Goal: Use online tool/utility: Use online tool/utility

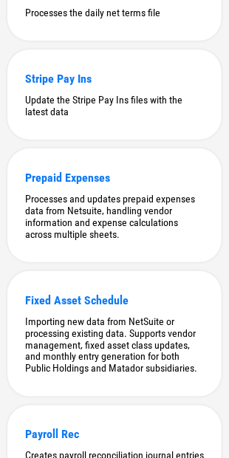
scroll to position [605, 0]
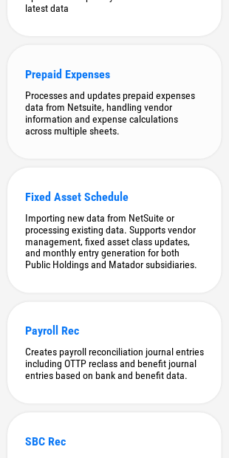
click at [107, 121] on div "Processes and updates prepaid expenses data from Netsuite, handling vendor info…" at bounding box center [114, 112] width 179 height 47
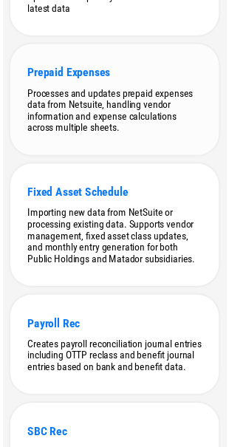
scroll to position [0, 0]
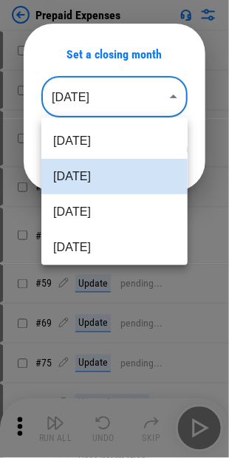
click at [106, 103] on body "Prepaid Expenses # 4 User information pending... # 6 Import Sheet pending... # …" at bounding box center [114, 229] width 229 height 458
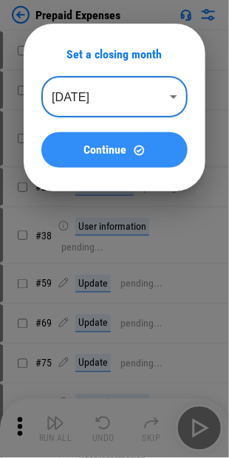
click at [92, 145] on span "Continue" at bounding box center [105, 150] width 43 height 12
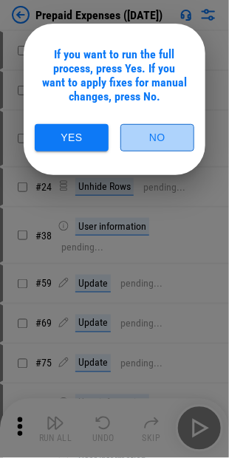
click at [168, 136] on button "No" at bounding box center [157, 137] width 74 height 27
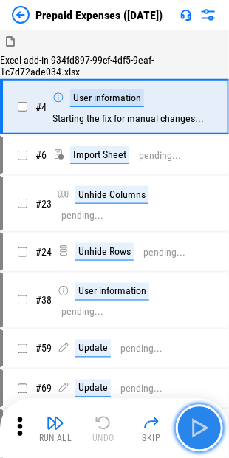
click at [198, 422] on img "button" at bounding box center [200, 428] width 24 height 24
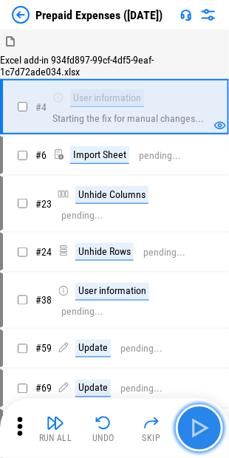
click at [198, 422] on img "button" at bounding box center [200, 428] width 24 height 24
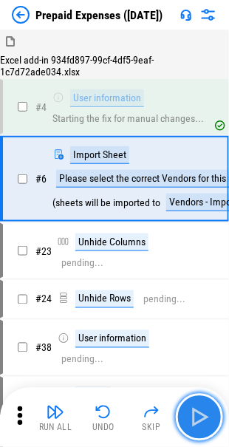
click at [198, 422] on img "button" at bounding box center [200, 417] width 24 height 24
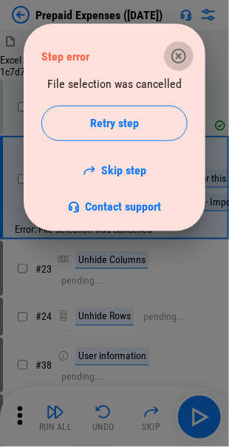
click at [179, 53] on icon "button" at bounding box center [179, 56] width 18 height 18
